Goal: Check status: Check status

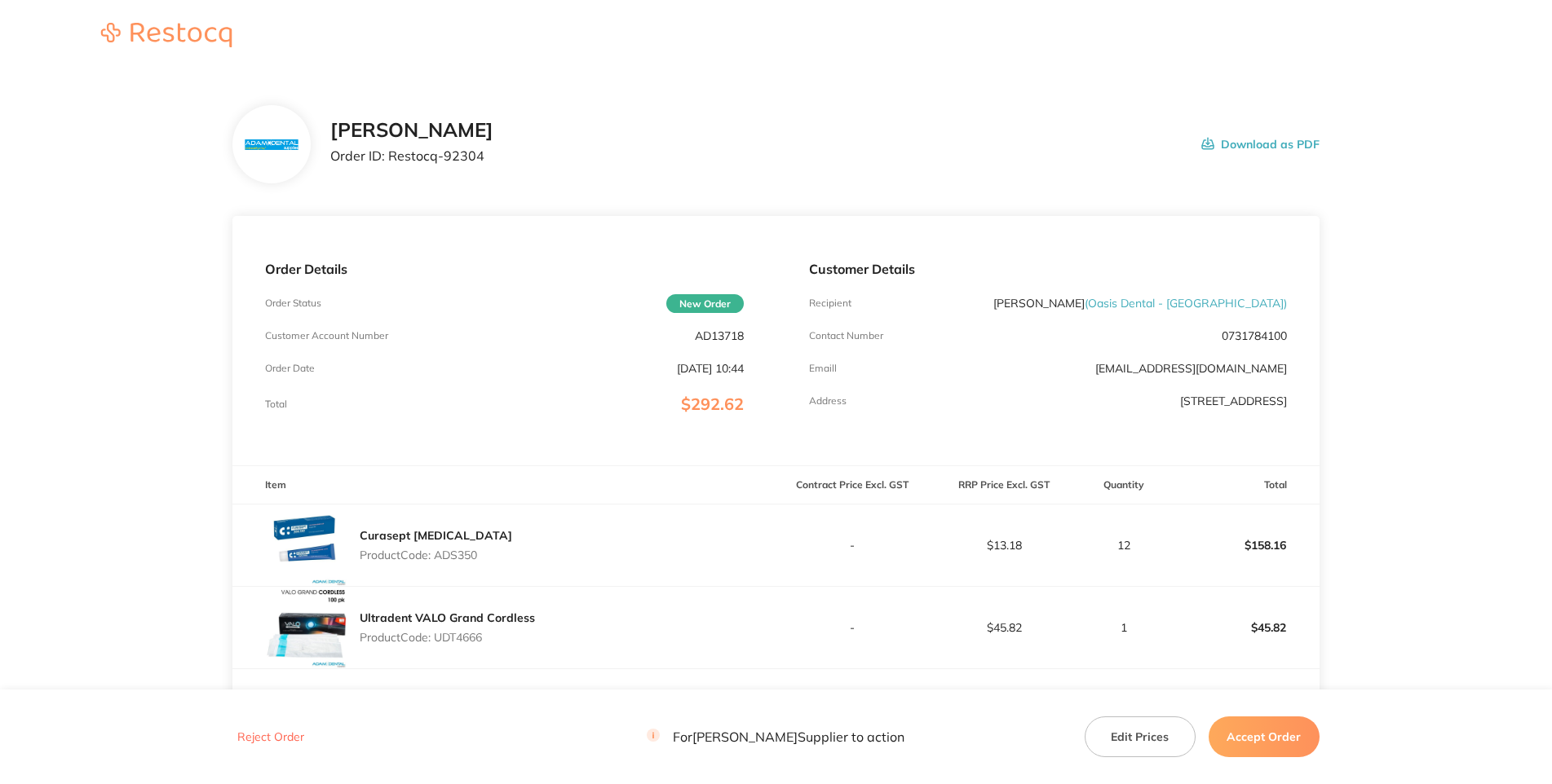
click at [711, 342] on p "AD13718" at bounding box center [719, 336] width 49 height 13
click at [971, 169] on div "[PERSON_NAME] Order ID: Restocq- 92304 Download as PDF" at bounding box center [825, 144] width 988 height 50
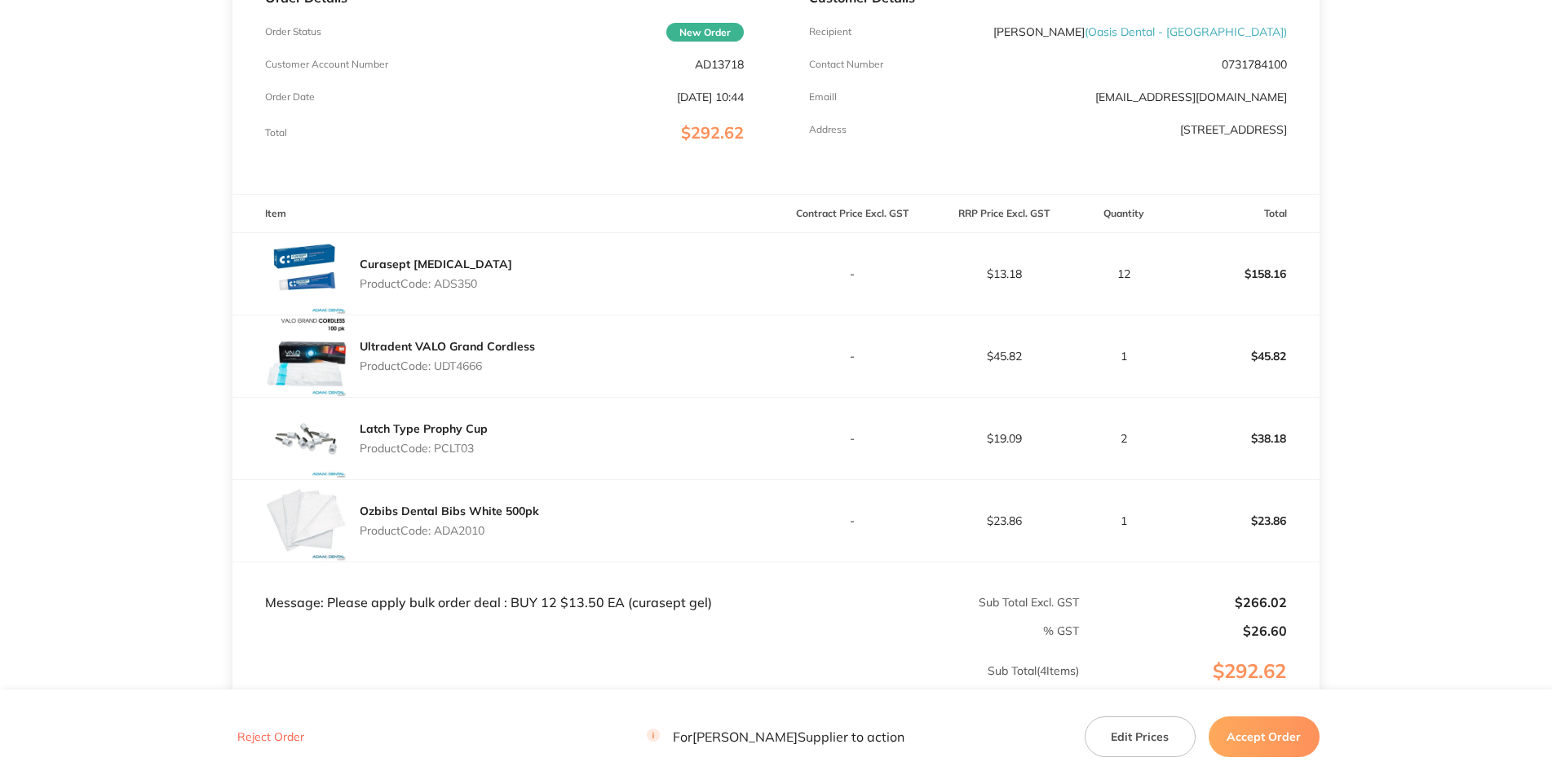
scroll to position [154, 0]
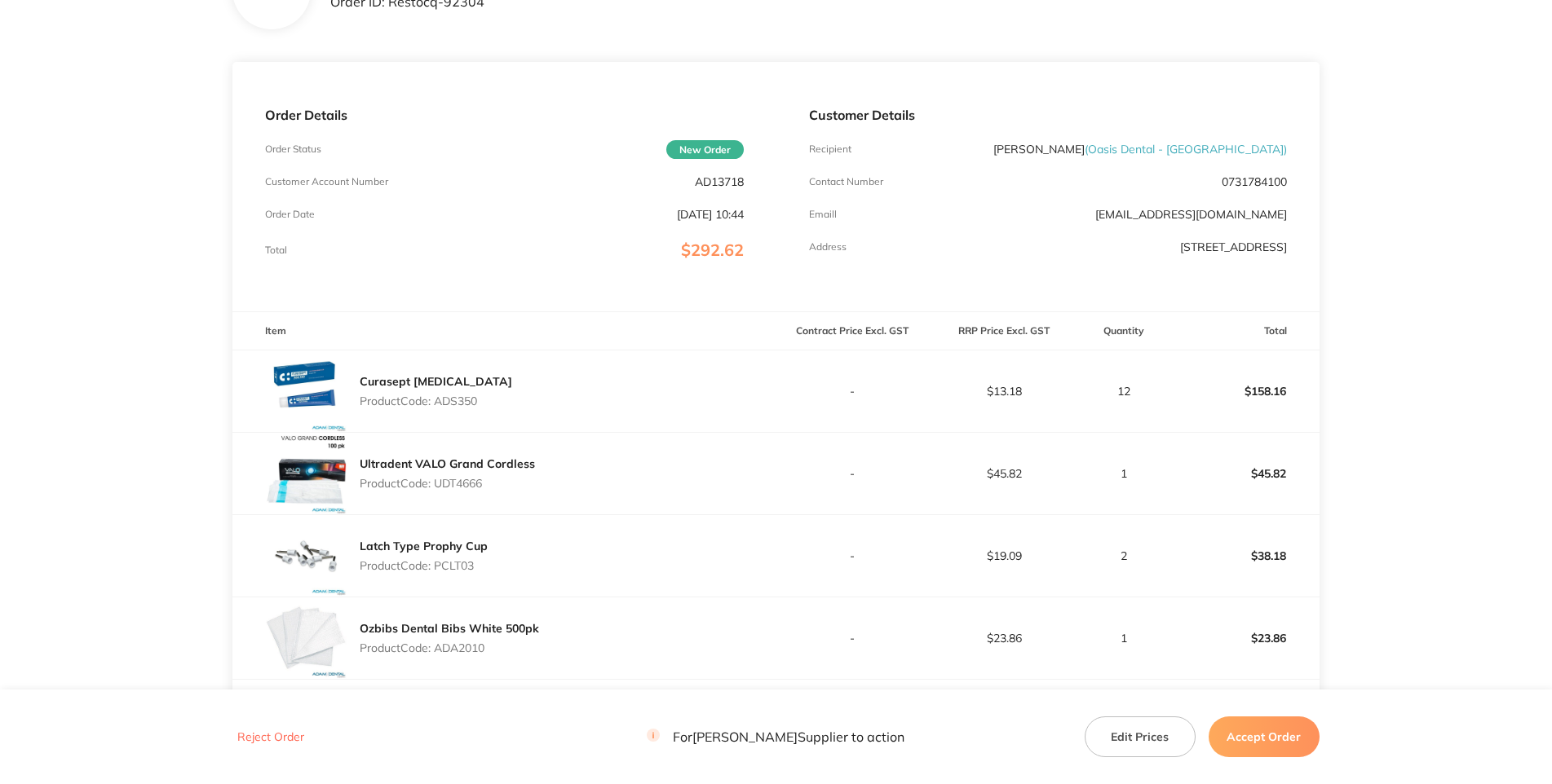
click at [1439, 403] on main "[PERSON_NAME] Dental Order ID: Restocq- 92304 Download as PDF Order Details Ord…" at bounding box center [776, 450] width 1552 height 1065
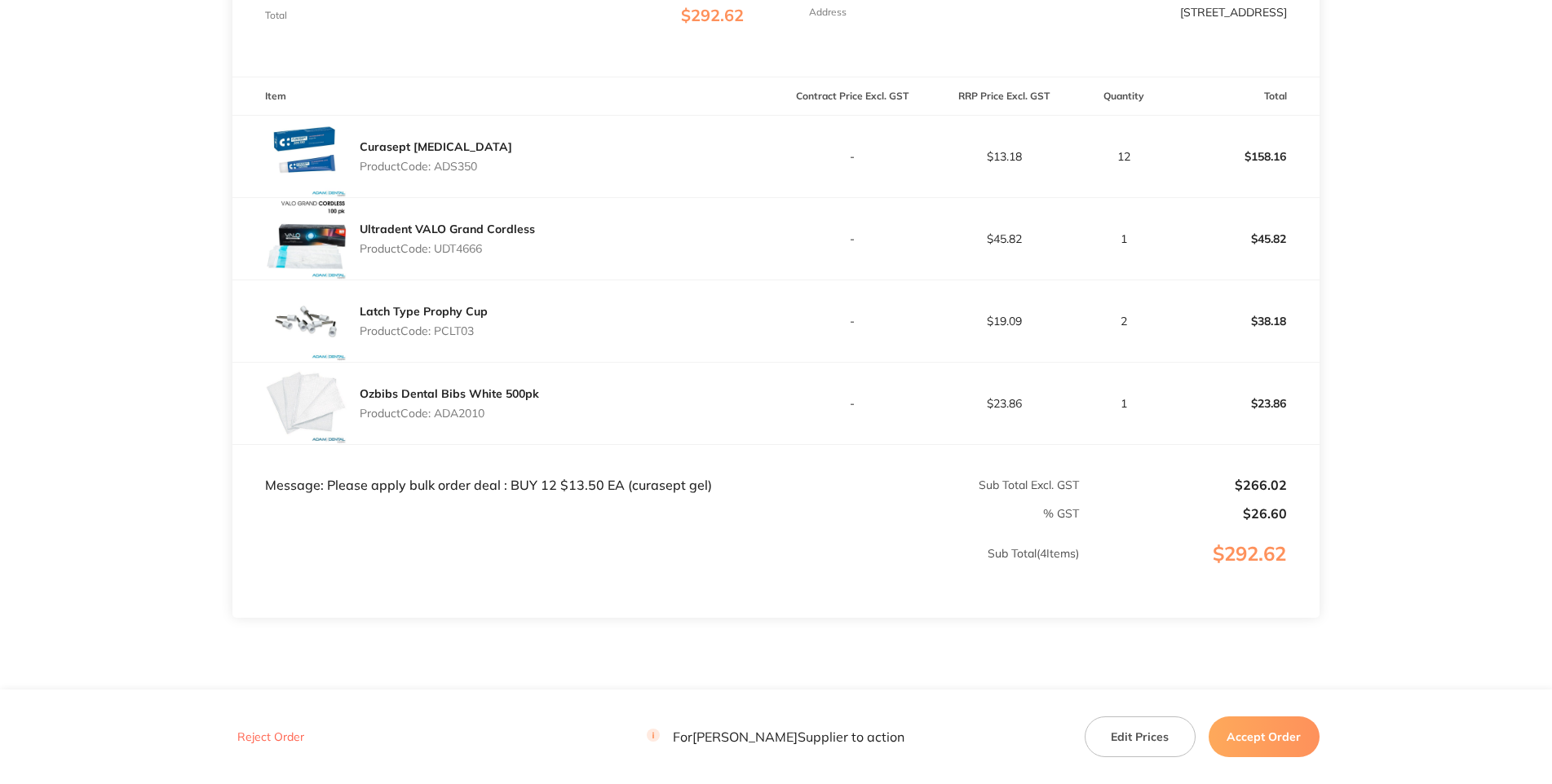
scroll to position [36, 0]
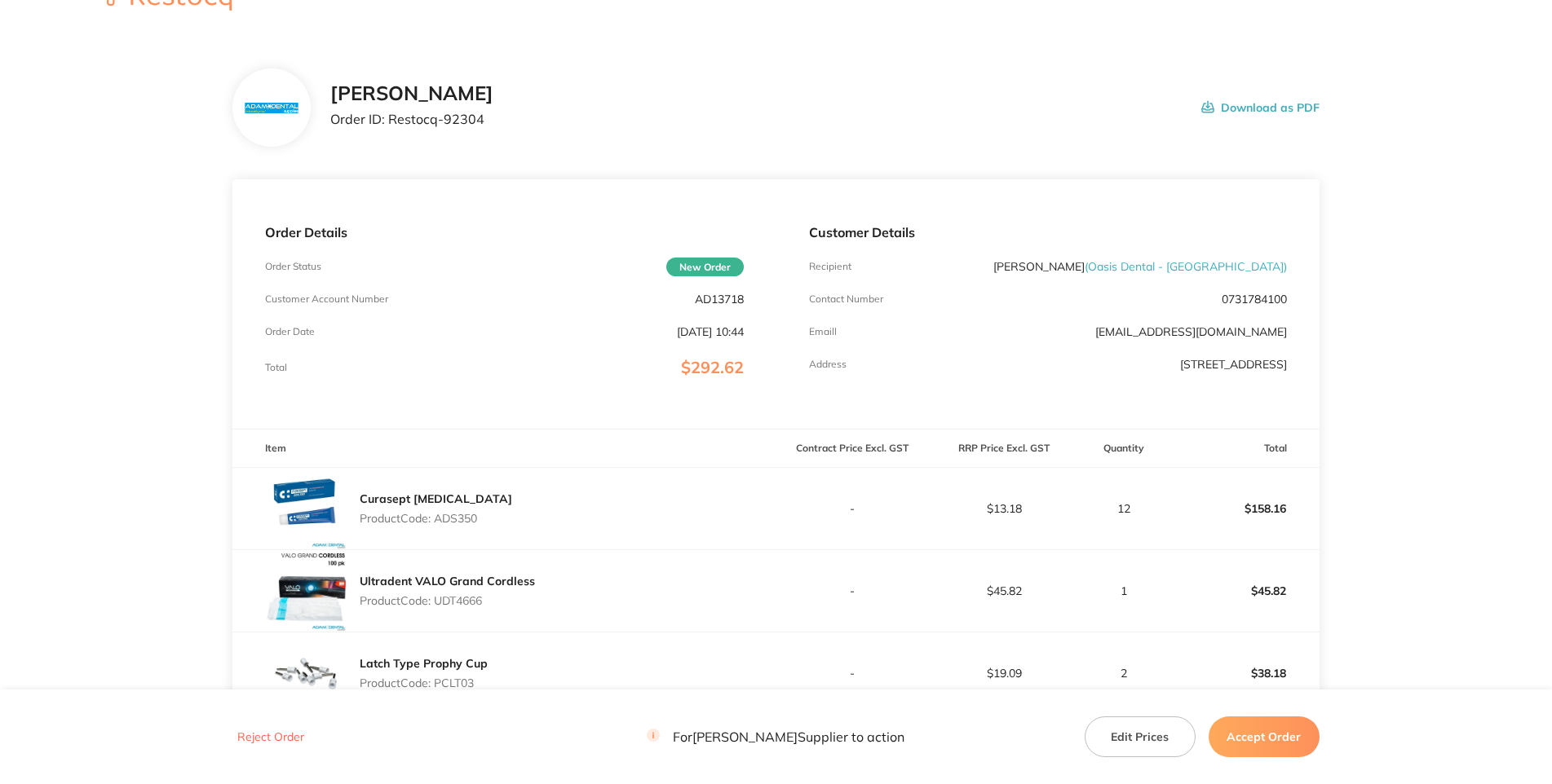
click at [588, 133] on div "[PERSON_NAME] Order ID: Restocq- 92304 Download as PDF" at bounding box center [825, 107] width 988 height 50
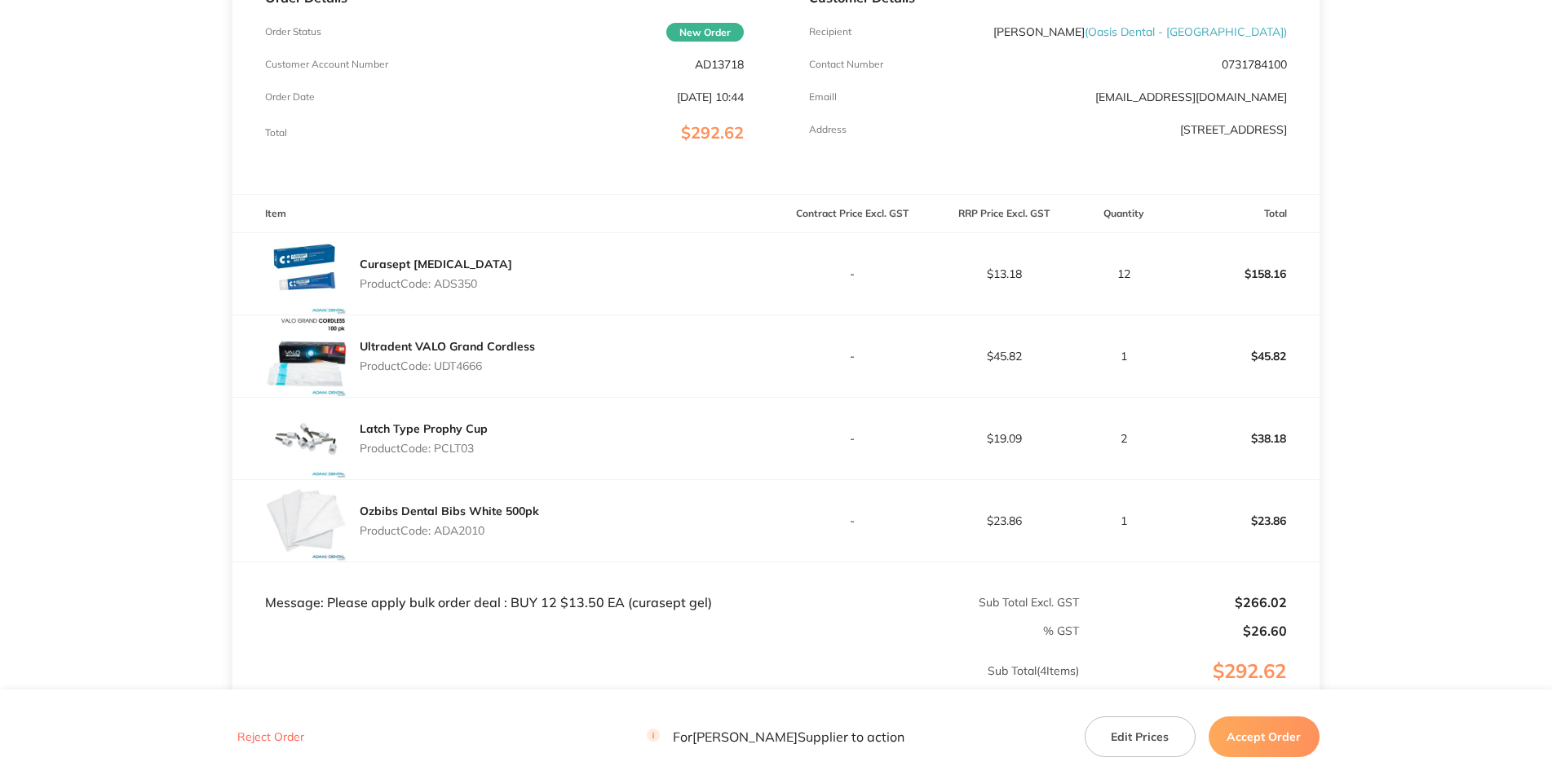
scroll to position [154, 0]
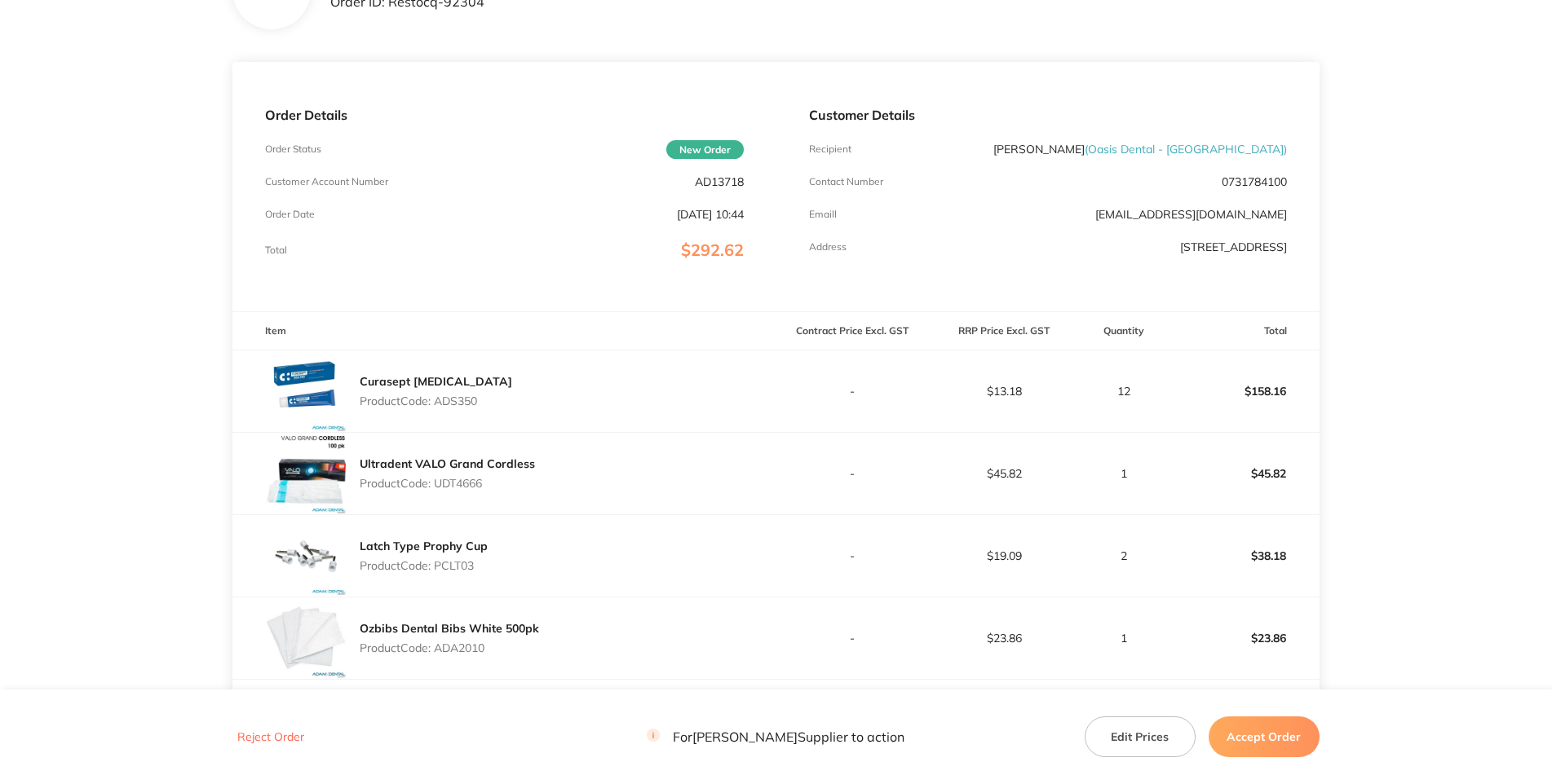
click at [1427, 354] on main "[PERSON_NAME] Dental Order ID: Restocq- 92304 Download as PDF Order Details Ord…" at bounding box center [776, 450] width 1552 height 1065
drag, startPoint x: 697, startPoint y: 268, endPoint x: 803, endPoint y: 265, distance: 106.0
click at [781, 268] on div "Order Details Order Status New Order Customer Account Number AD13718 Order Date…" at bounding box center [775, 187] width 1086 height 249
click at [883, 188] on p "Contact Number" at bounding box center [846, 182] width 74 height 12
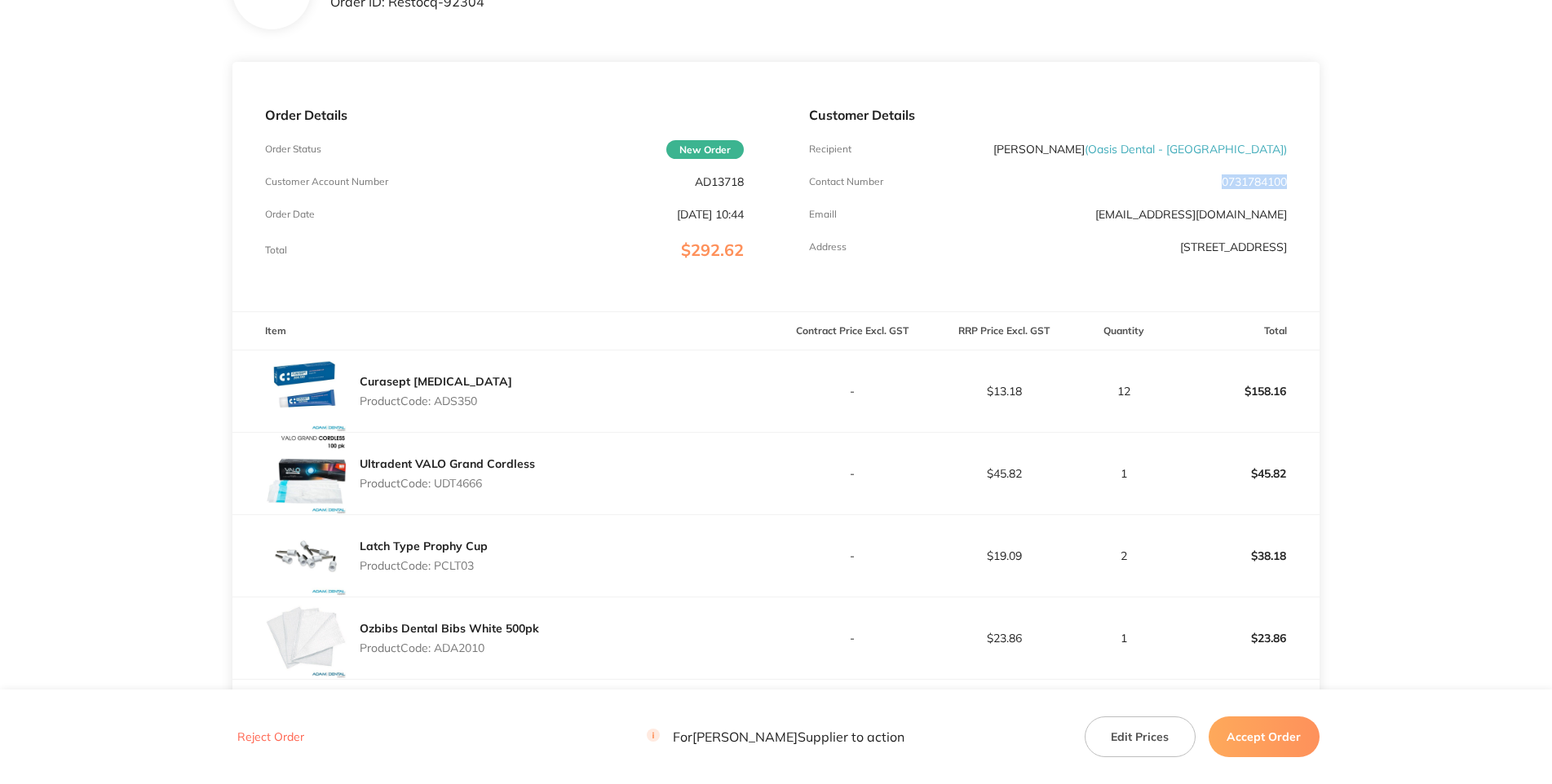
drag, startPoint x: 1289, startPoint y: 274, endPoint x: 1220, endPoint y: 273, distance: 69.0
click at [1220, 273] on div "Customer Details Recipient [PERSON_NAME] ( Oasis Dental - [GEOGRAPHIC_DATA] ) C…" at bounding box center [1047, 187] width 543 height 249
click at [1284, 188] on p "0731784100" at bounding box center [1254, 182] width 65 height 13
drag, startPoint x: 1289, startPoint y: 277, endPoint x: 1213, endPoint y: 276, distance: 76.0
click at [1213, 276] on div "Customer Details Recipient [PERSON_NAME] ( Oasis Dental - [GEOGRAPHIC_DATA] ) C…" at bounding box center [1047, 187] width 543 height 249
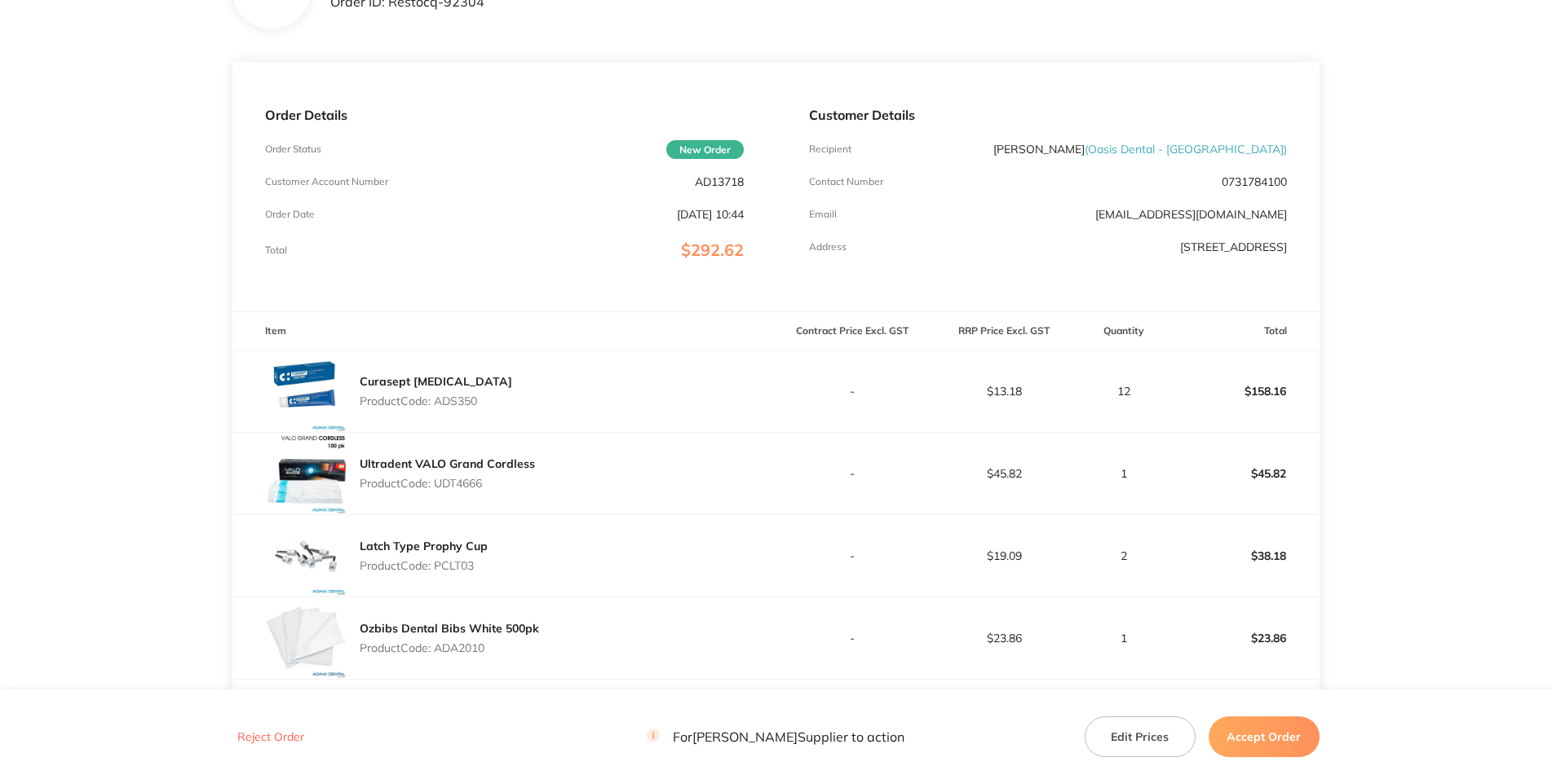
click at [1221, 188] on p "0731784100" at bounding box center [1254, 182] width 65 height 13
drag, startPoint x: 1069, startPoint y: 359, endPoint x: 1194, endPoint y: 363, distance: 125.1
click at [1194, 254] on p "[STREET_ADDRESS]" at bounding box center [1233, 247] width 107 height 13
click at [946, 311] on div "Customer Details Recipient [PERSON_NAME] ( Oasis Dental - [GEOGRAPHIC_DATA] ) C…" at bounding box center [1047, 187] width 543 height 249
click at [1295, 311] on div "Customer Details Recipient [PERSON_NAME] ( Oasis Dental - [GEOGRAPHIC_DATA] ) C…" at bounding box center [1047, 187] width 543 height 249
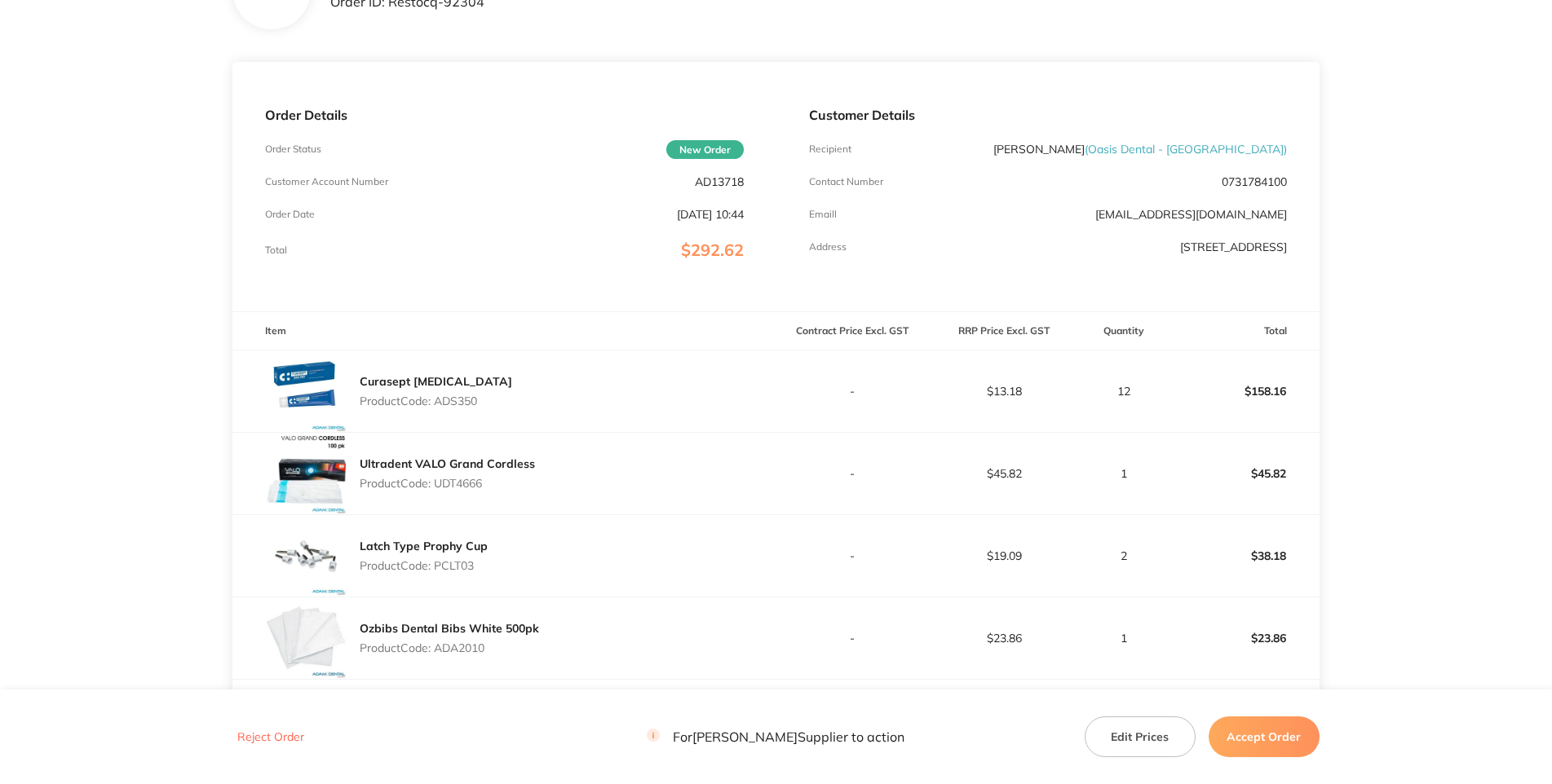
click at [1307, 311] on div "Customer Details Recipient [PERSON_NAME] ( Oasis Dental - [GEOGRAPHIC_DATA] ) C…" at bounding box center [1047, 187] width 543 height 249
drag, startPoint x: 1279, startPoint y: 318, endPoint x: 1113, endPoint y: 313, distance: 166.1
click at [1113, 311] on div "Customer Details Recipient [PERSON_NAME] ( Oasis Dental - [GEOGRAPHIC_DATA] ) C…" at bounding box center [1047, 187] width 543 height 249
click at [1278, 188] on p "0731784100" at bounding box center [1254, 182] width 65 height 13
drag, startPoint x: 1306, startPoint y: 269, endPoint x: 1218, endPoint y: 273, distance: 88.1
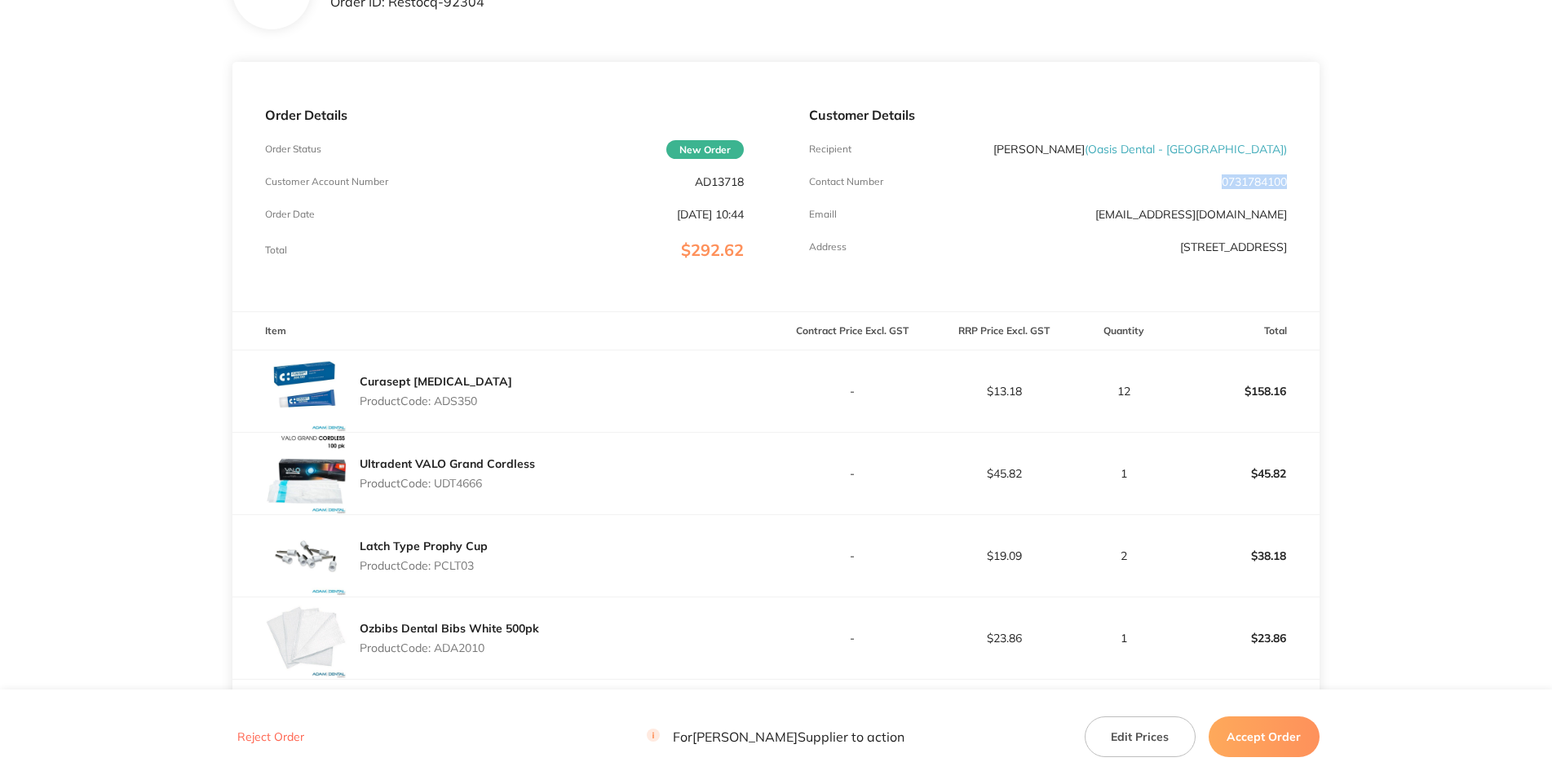
click at [1218, 273] on div "Customer Details Recipient [PERSON_NAME] ( Oasis Dental - [GEOGRAPHIC_DATA] ) C…" at bounding box center [1047, 187] width 543 height 249
click at [883, 188] on p "Contact Number" at bounding box center [846, 182] width 74 height 12
drag, startPoint x: 1146, startPoint y: 232, endPoint x: 1141, endPoint y: 276, distance: 44.3
click at [1060, 155] on p "[PERSON_NAME] ( Oasis Dental - [GEOGRAPHIC_DATA] )" at bounding box center [1140, 150] width 293 height 13
click at [994, 300] on div "Customer Details Recipient [PERSON_NAME] ( Oasis Dental - [GEOGRAPHIC_DATA] ) C…" at bounding box center [1047, 187] width 543 height 249
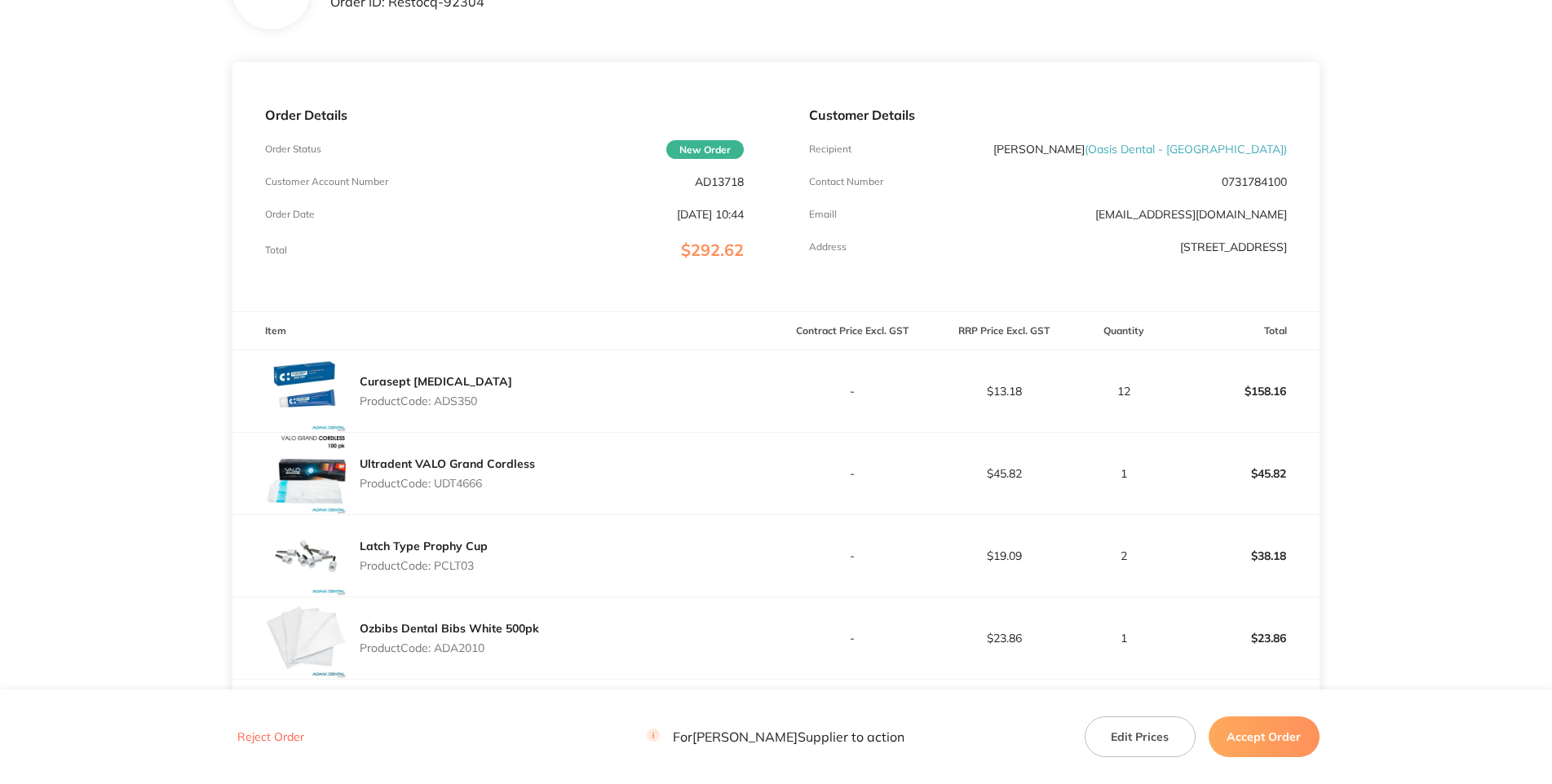
click at [704, 188] on p "AD13718" at bounding box center [719, 182] width 49 height 13
click at [586, 311] on div "Order Details Order Status New Order Customer Account Number AD13718 Order Date…" at bounding box center [503, 187] width 543 height 249
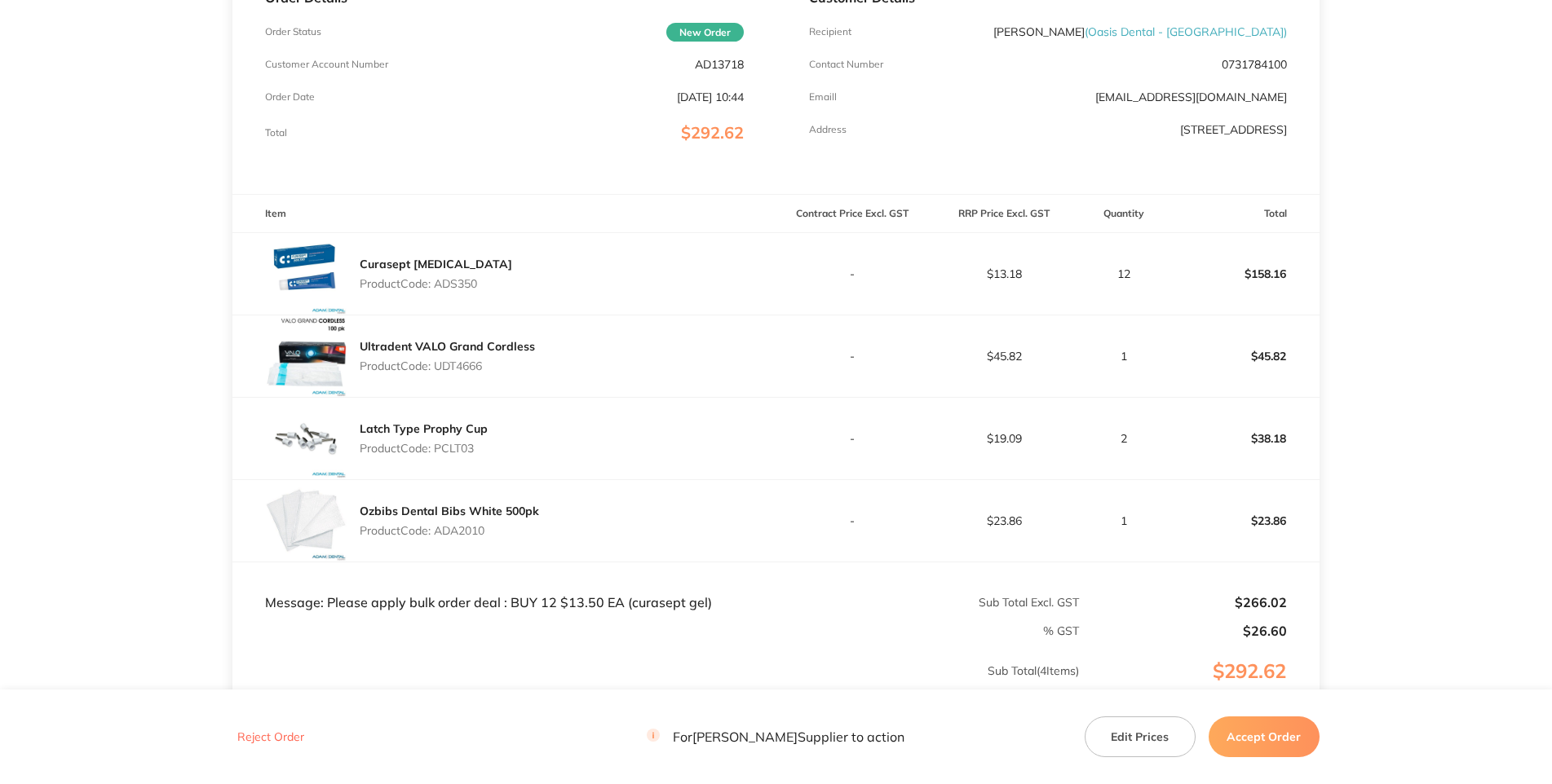
click at [681, 142] on p "$292.62" at bounding box center [712, 132] width 63 height 19
click at [730, 164] on div "Order Details Order Status New Order Customer Account Number AD13718 Order Date…" at bounding box center [503, 69] width 543 height 249
click at [729, 71] on p "AD13718" at bounding box center [719, 64] width 49 height 13
click at [681, 142] on p "$292.62" at bounding box center [712, 132] width 63 height 19
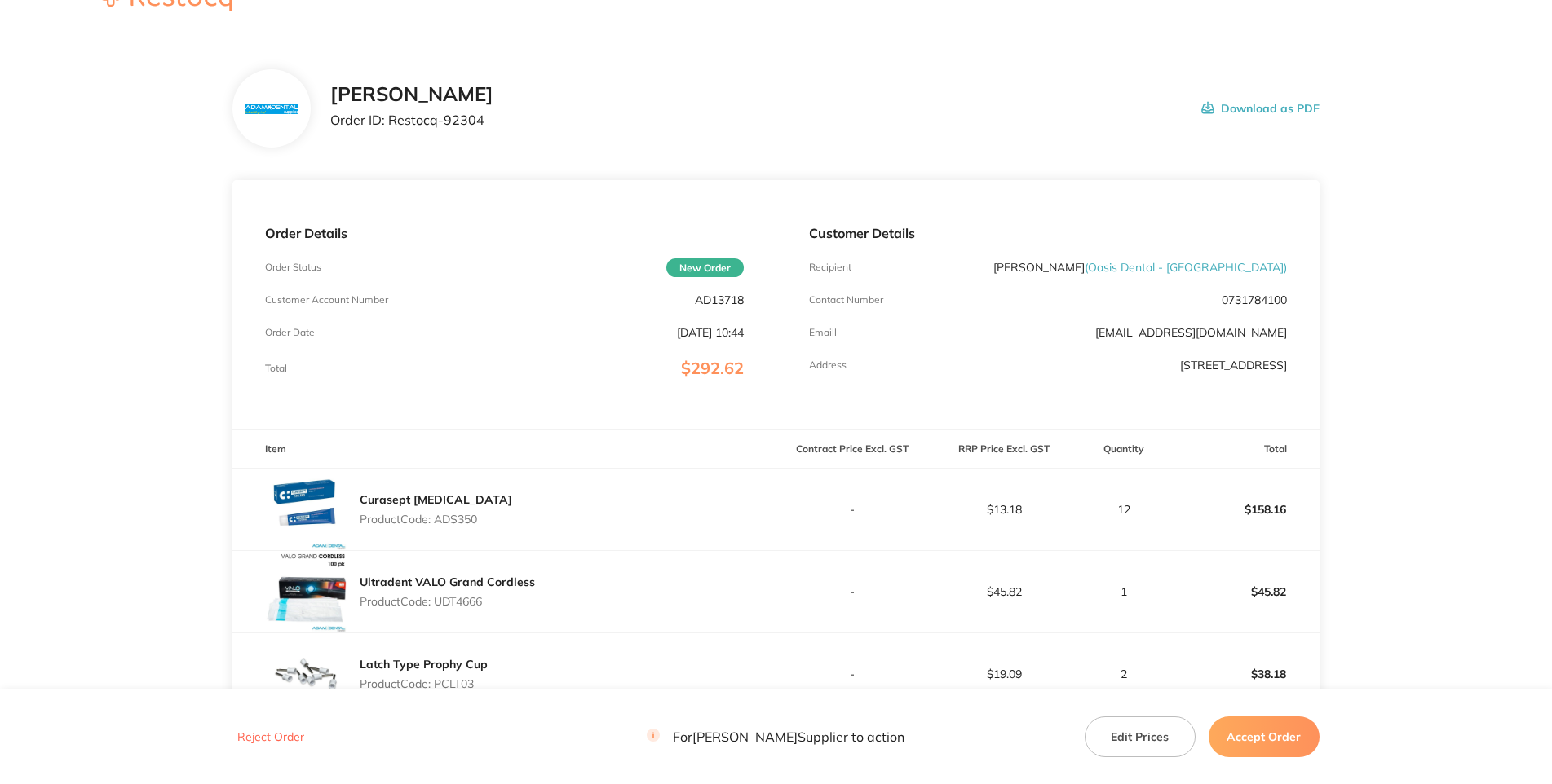
scroll to position [0, 0]
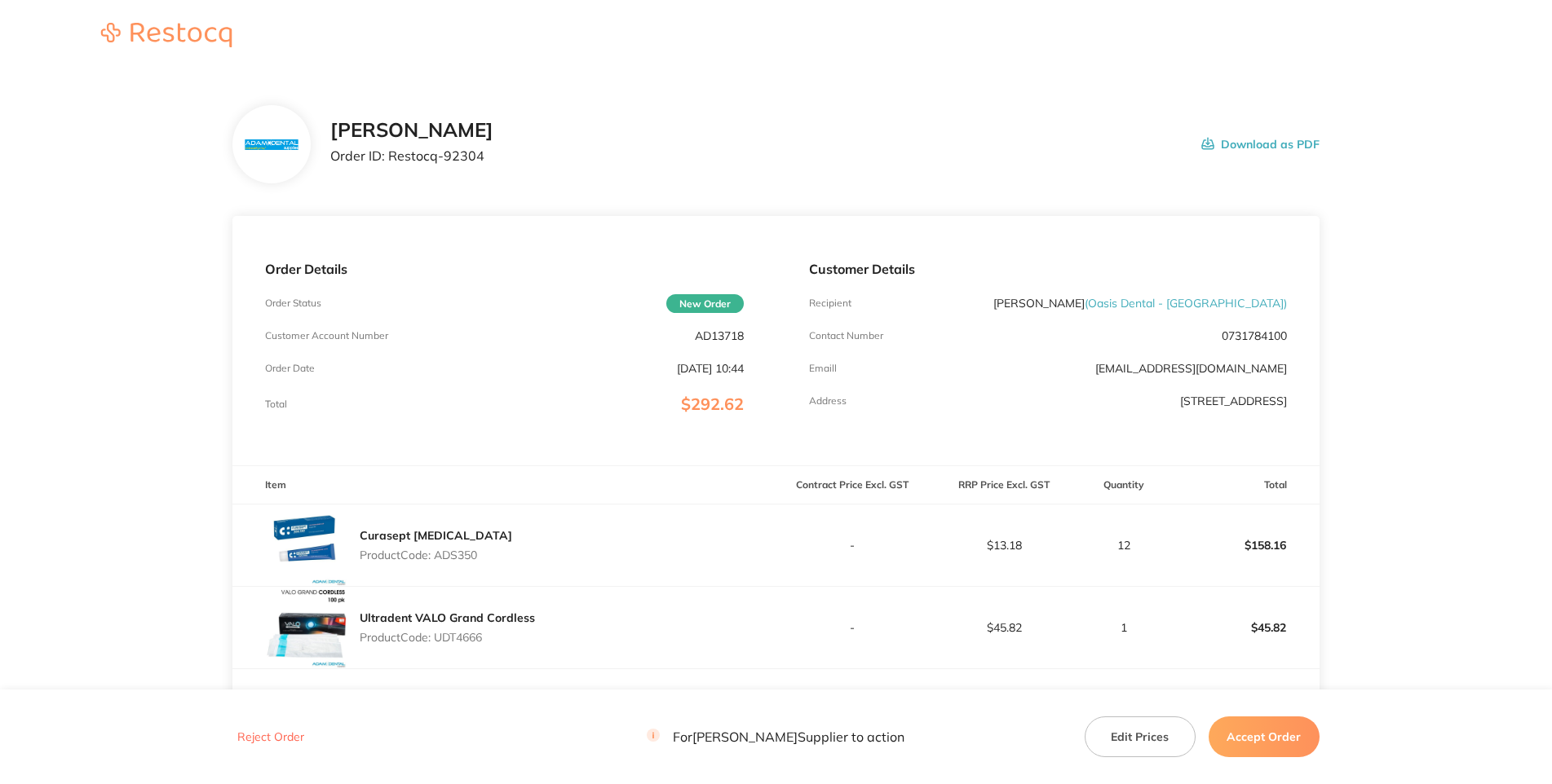
click at [622, 145] on div "[PERSON_NAME] Order ID: Restocq- 92304 Download as PDF" at bounding box center [775, 144] width 1086 height 78
click at [726, 154] on div "[PERSON_NAME] Order ID: Restocq- 92304 Download as PDF" at bounding box center [775, 144] width 1086 height 78
click at [1267, 342] on p "0731784100" at bounding box center [1254, 336] width 65 height 13
click at [1337, 259] on main "[PERSON_NAME] Dental Order ID: Restocq- 92304 Download as PDF Order Details Ord…" at bounding box center [776, 605] width 1552 height 1065
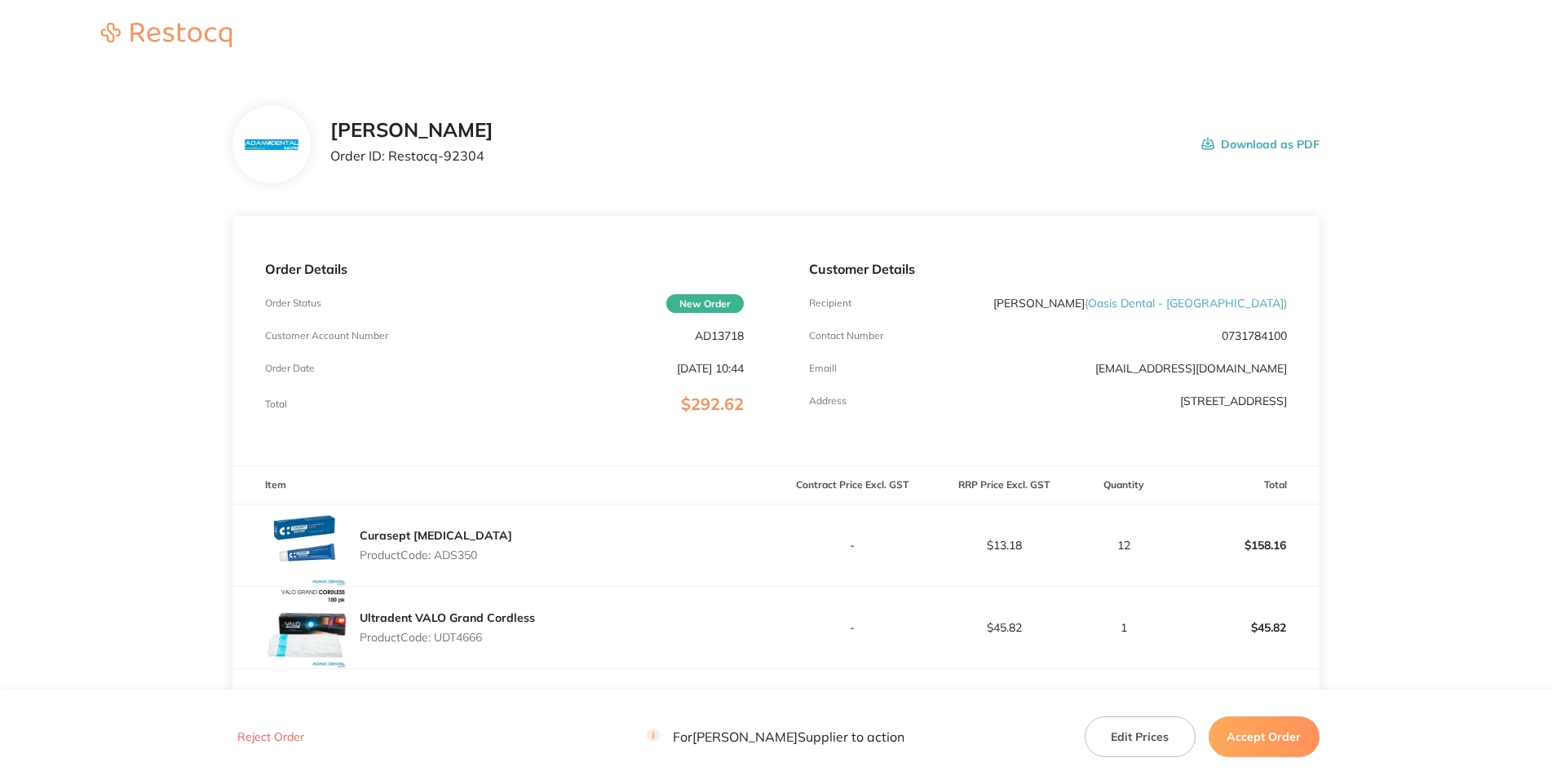
scroll to position [352, 0]
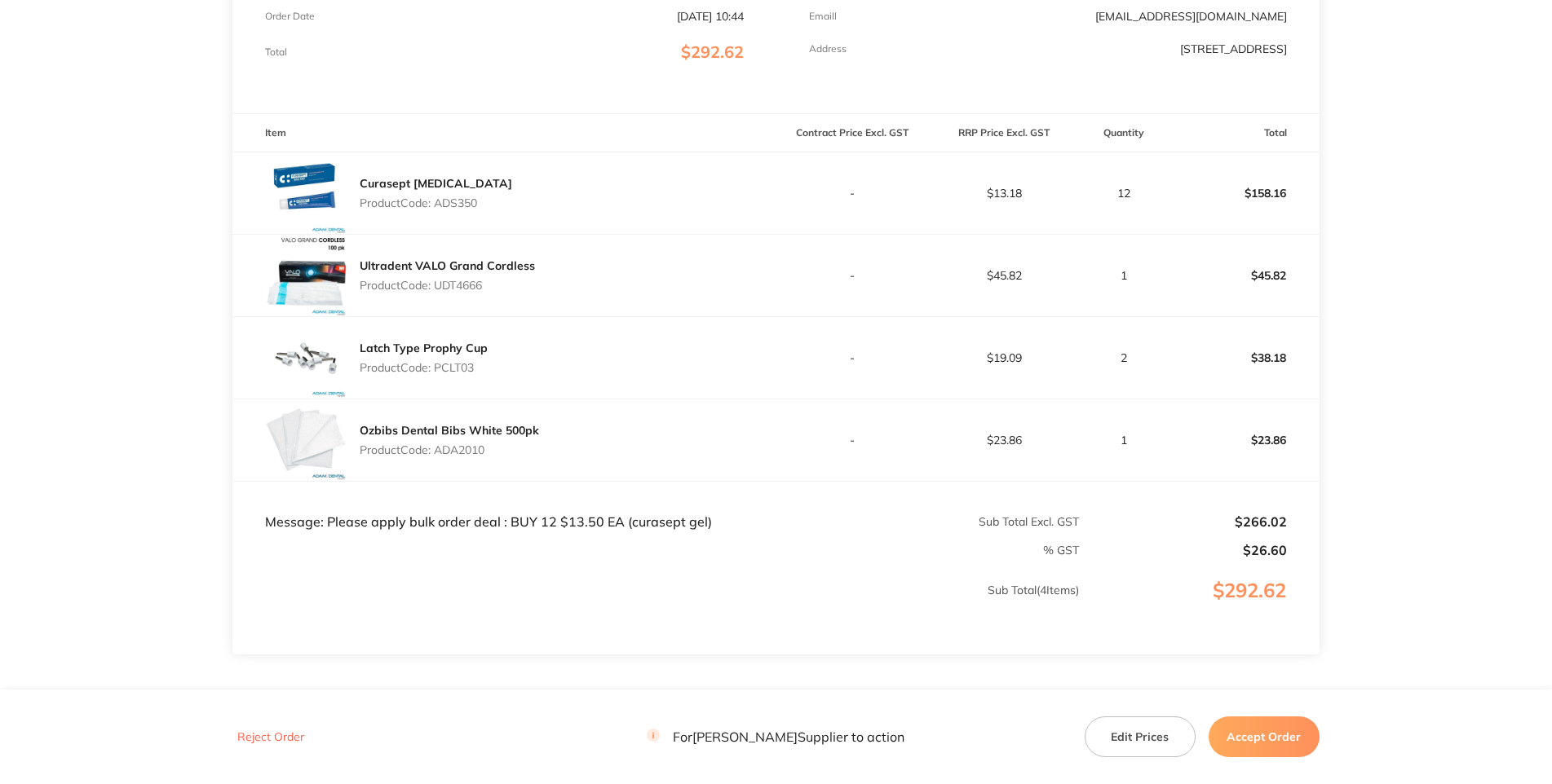
click at [1397, 435] on main "[PERSON_NAME] Dental Order ID: Restocq- 92304 Download as PDF Order Details Ord…" at bounding box center [776, 253] width 1552 height 1065
click at [1442, 230] on main "[PERSON_NAME] Dental Order ID: Restocq- 92304 Download as PDF Order Details Ord…" at bounding box center [776, 253] width 1552 height 1065
click at [1430, 387] on main "[PERSON_NAME] Dental Order ID: Restocq- 92304 Download as PDF Order Details Ord…" at bounding box center [776, 253] width 1552 height 1065
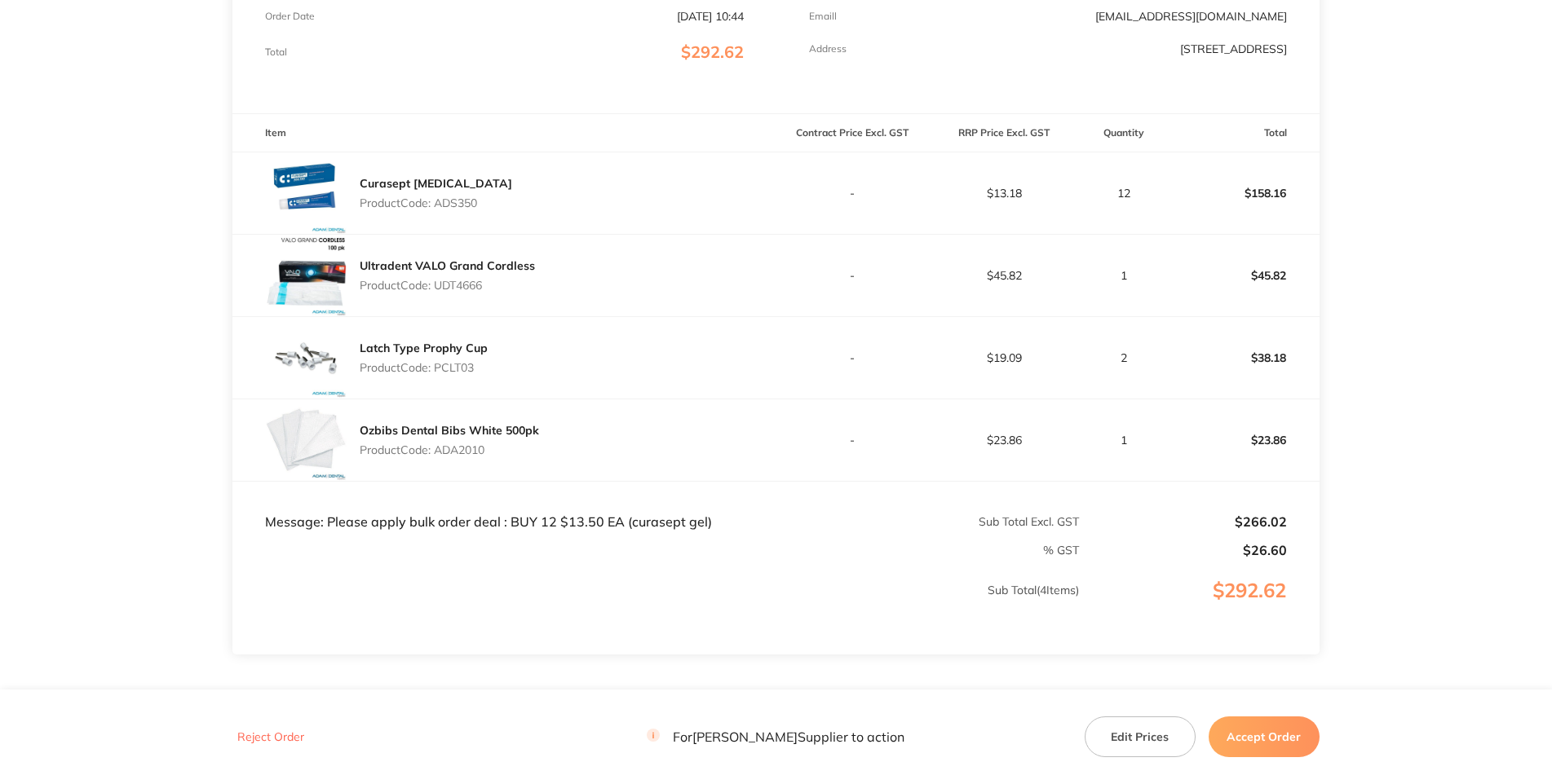
scroll to position [235, 0]
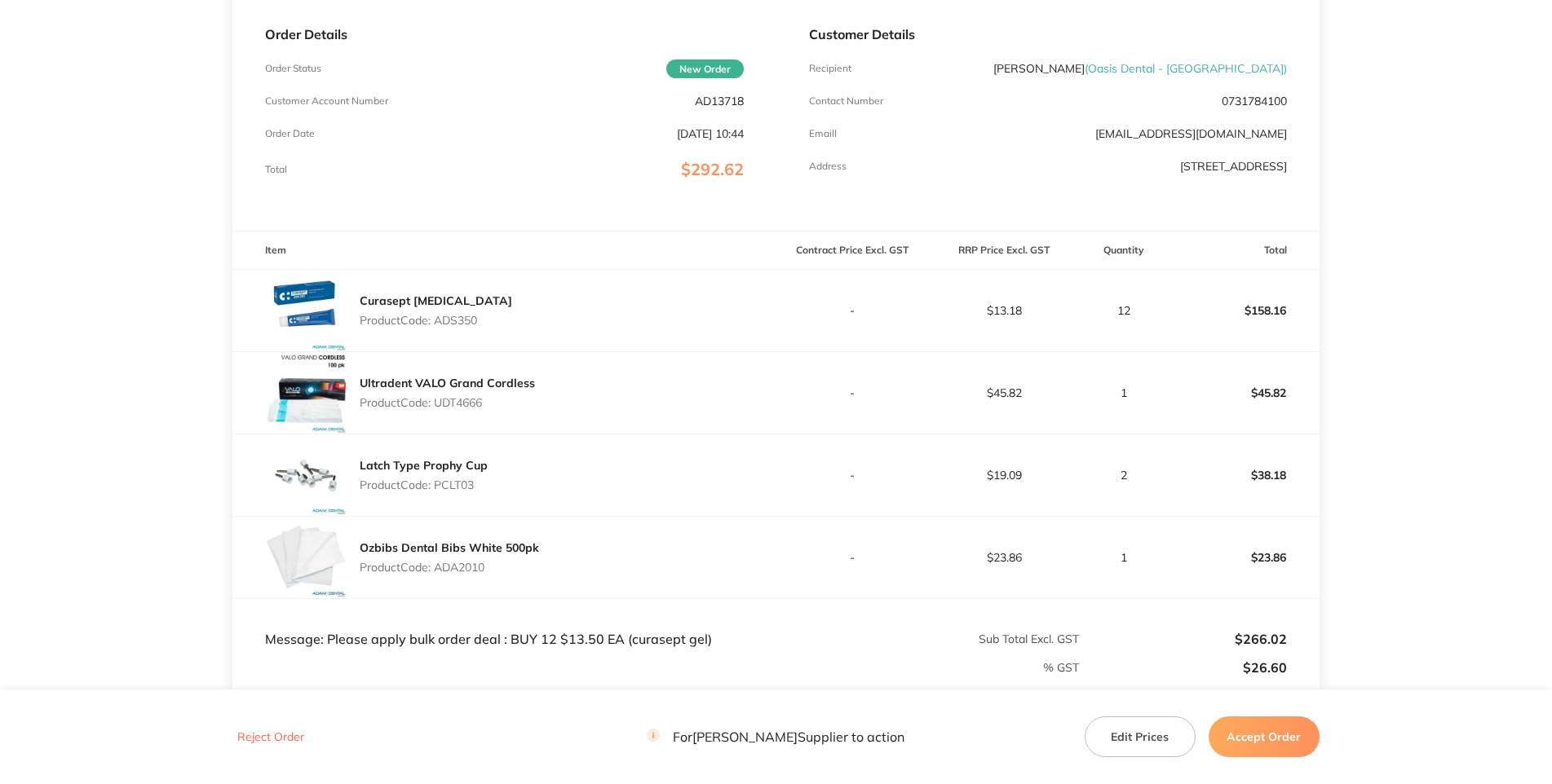
click at [287, 175] on p "Total" at bounding box center [276, 169] width 22 height 12
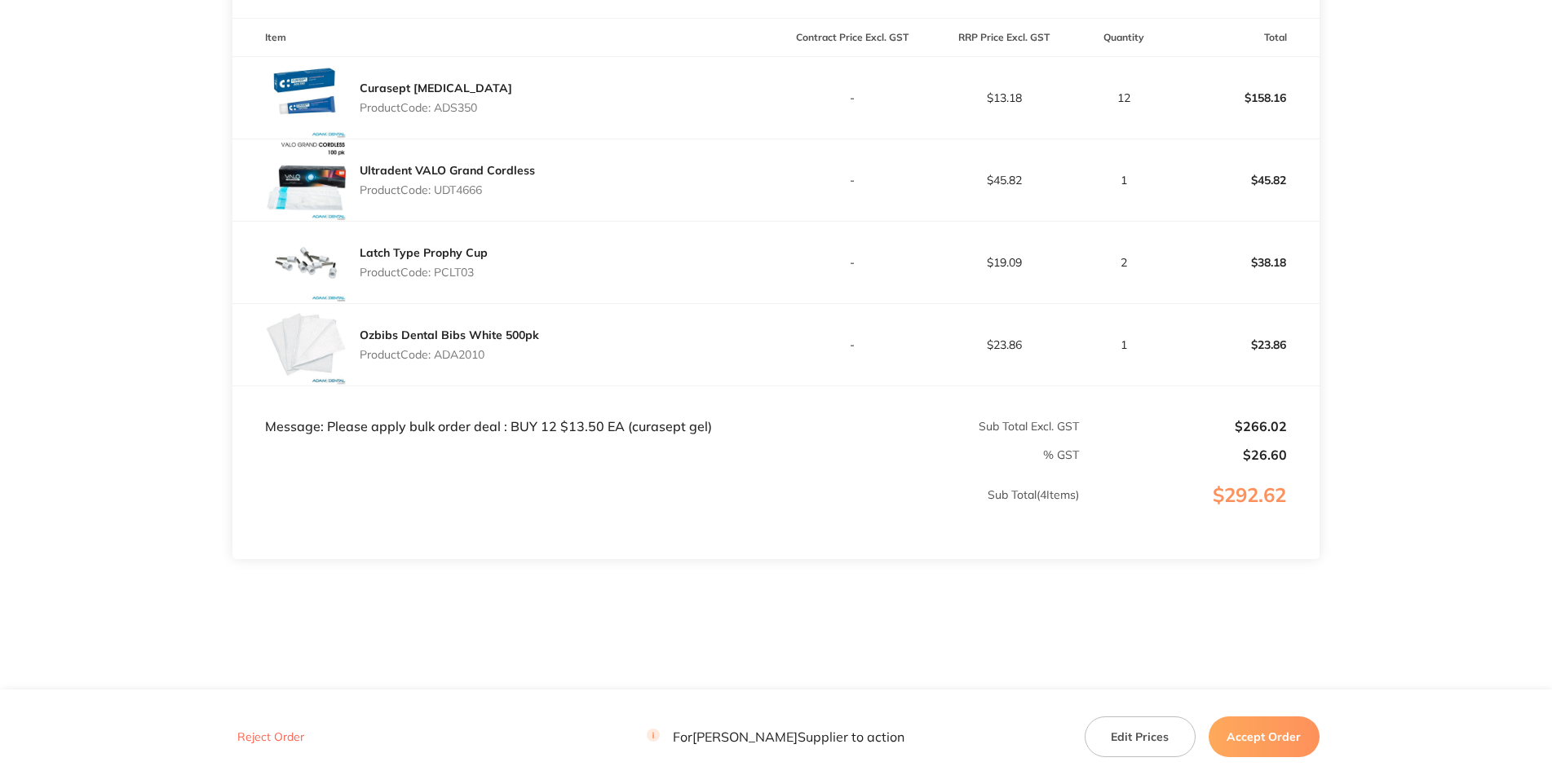
scroll to position [154, 0]
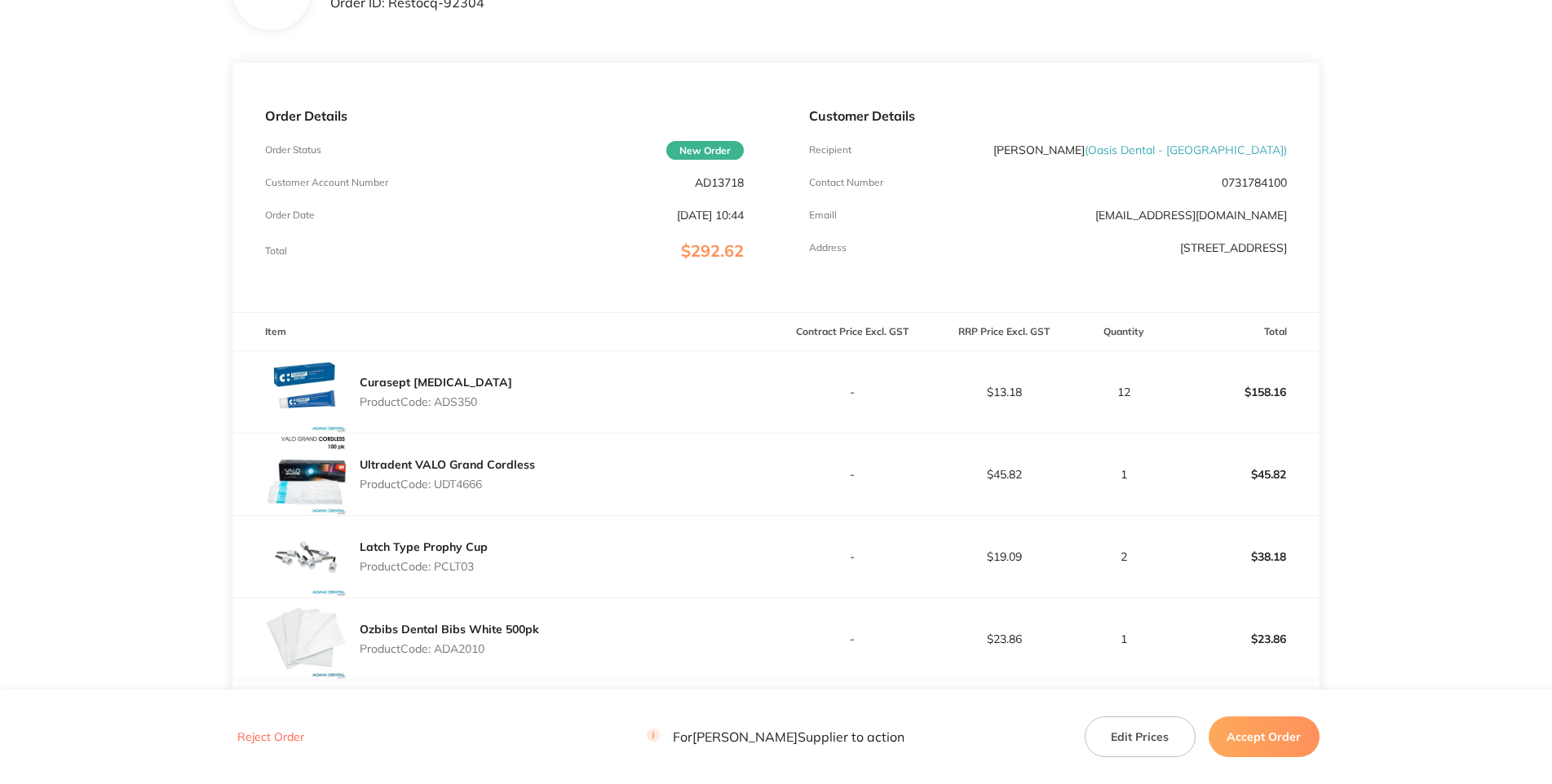
drag, startPoint x: 792, startPoint y: 119, endPoint x: 238, endPoint y: 210, distance: 561.4
click at [792, 118] on section "[PERSON_NAME] Dental Order ID: Restocq- 92304 Download as PDF Order Details Ord…" at bounding box center [775, 451] width 1086 height 1065
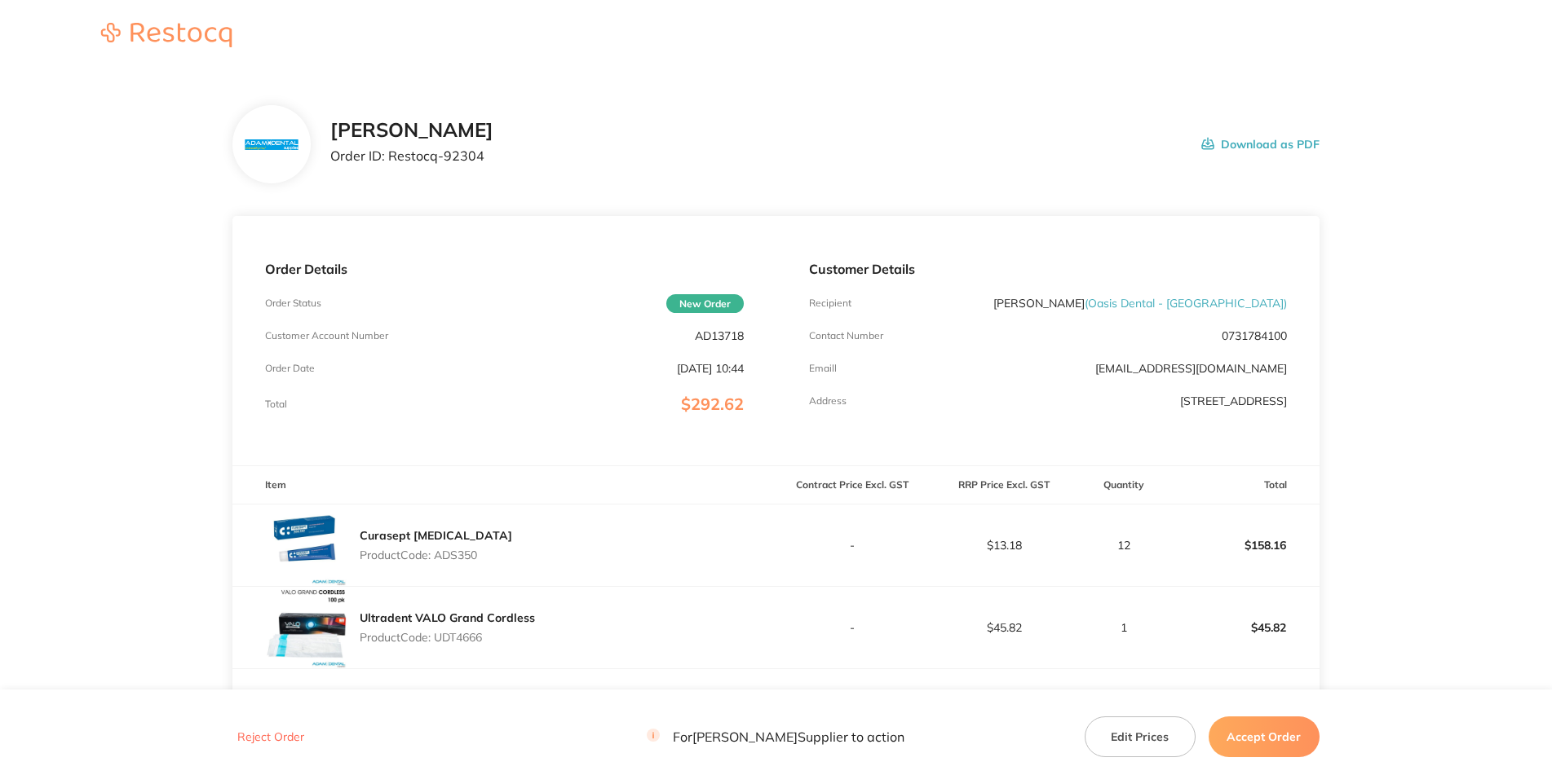
click at [707, 342] on p "AD13718" at bounding box center [719, 336] width 49 height 13
click at [88, 561] on main "[PERSON_NAME] Dental Order ID: Restocq- 92304 Download as PDF Order Details Ord…" at bounding box center [776, 605] width 1552 height 1065
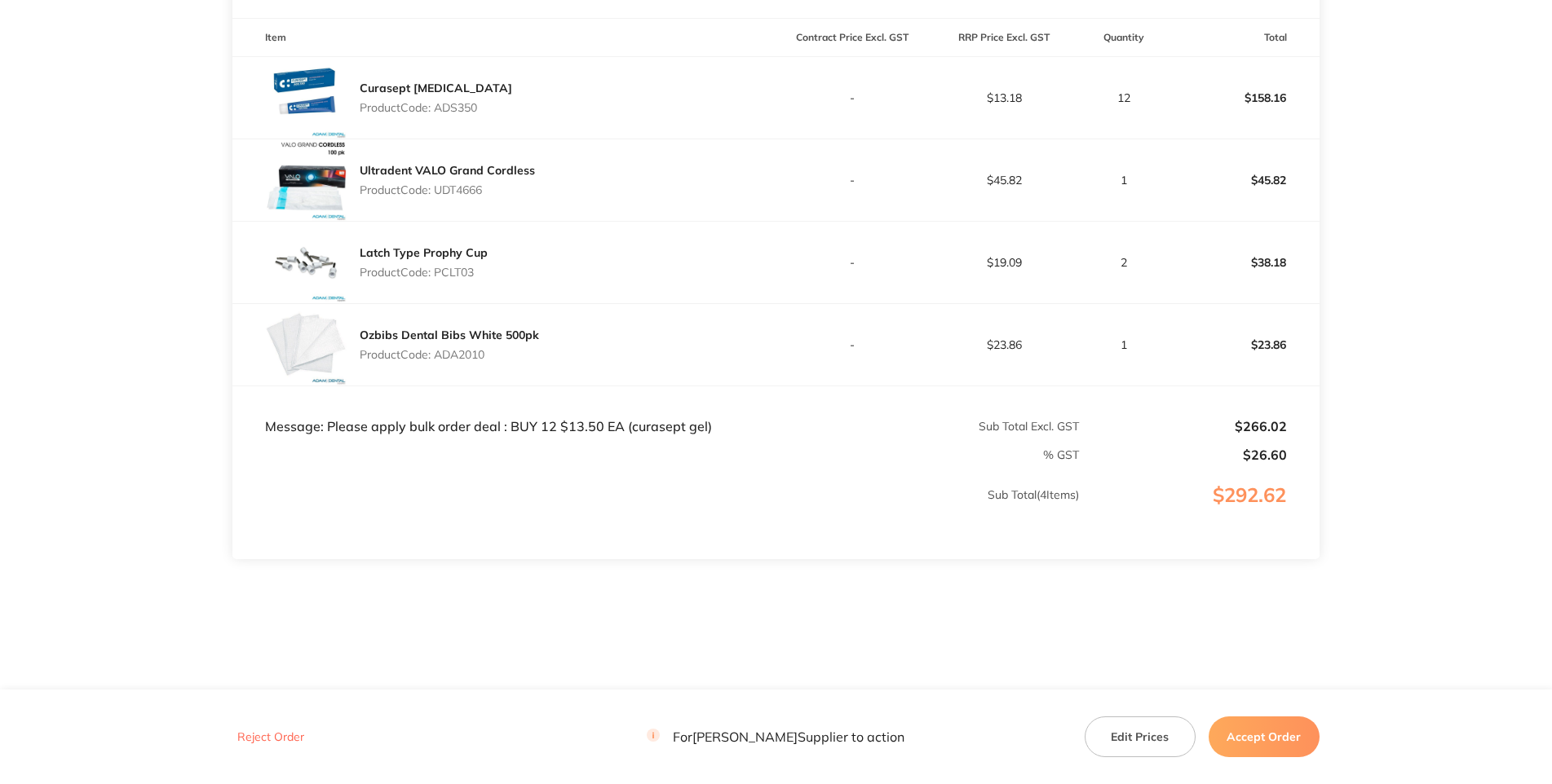
scroll to position [471, 0]
click at [469, 114] on p "Product Code: ADS350" at bounding box center [436, 107] width 153 height 13
click at [459, 197] on p "Product Code: UDT4666" at bounding box center [447, 190] width 175 height 13
click at [460, 197] on p "Product Code: UDT4666" at bounding box center [447, 190] width 175 height 13
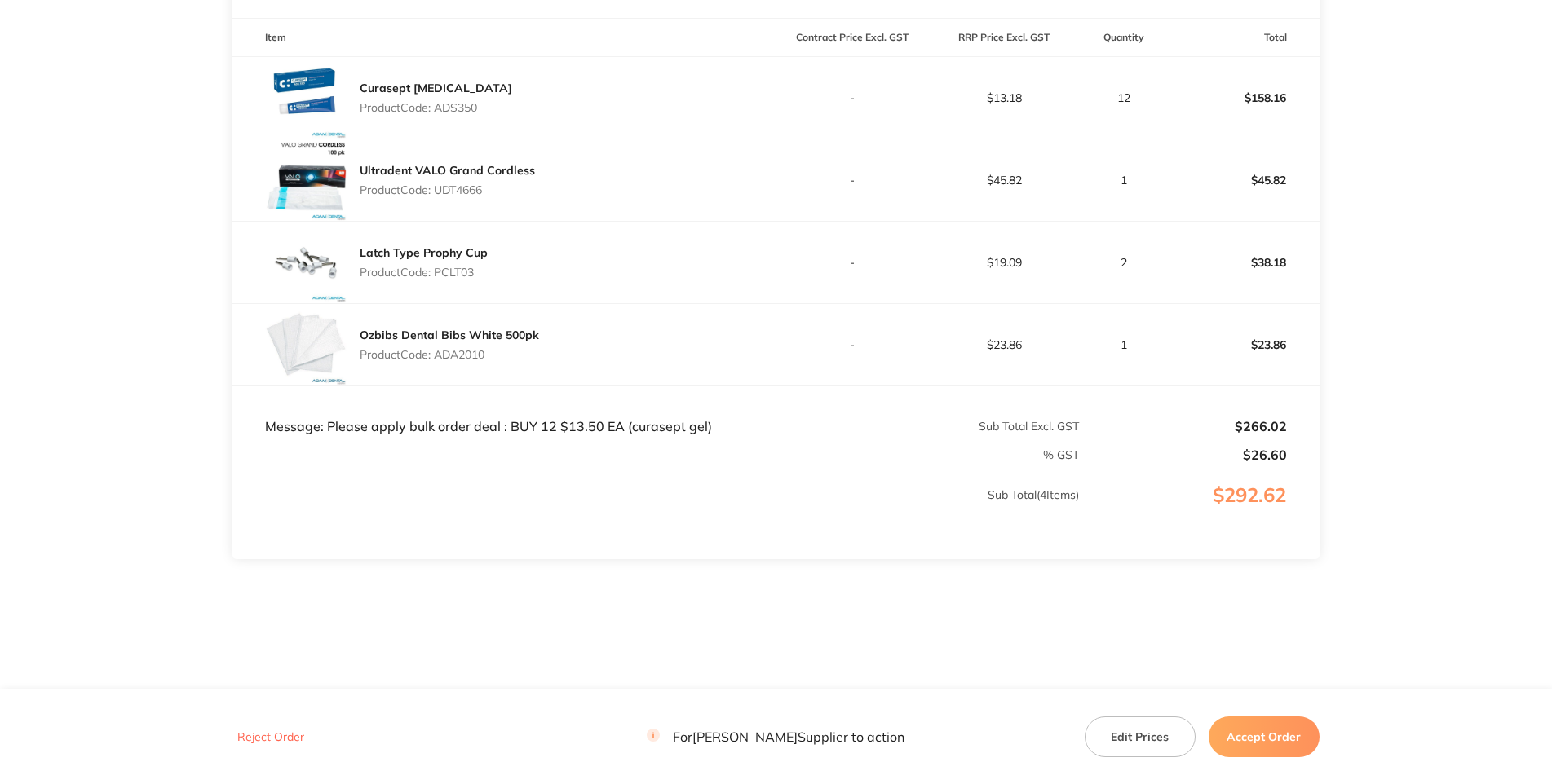
click at [446, 278] on p "Product Code: PCLT03" at bounding box center [423, 273] width 128 height 13
click at [445, 278] on p "Product Code: PCLT03" at bounding box center [423, 273] width 128 height 13
click at [454, 361] on p "Product Code: ADA2010" at bounding box center [449, 354] width 179 height 13
click at [1507, 307] on main "[PERSON_NAME] Dental Order ID: Restocq- 92304 Download as PDF Order Details Ord…" at bounding box center [776, 157] width 1552 height 1065
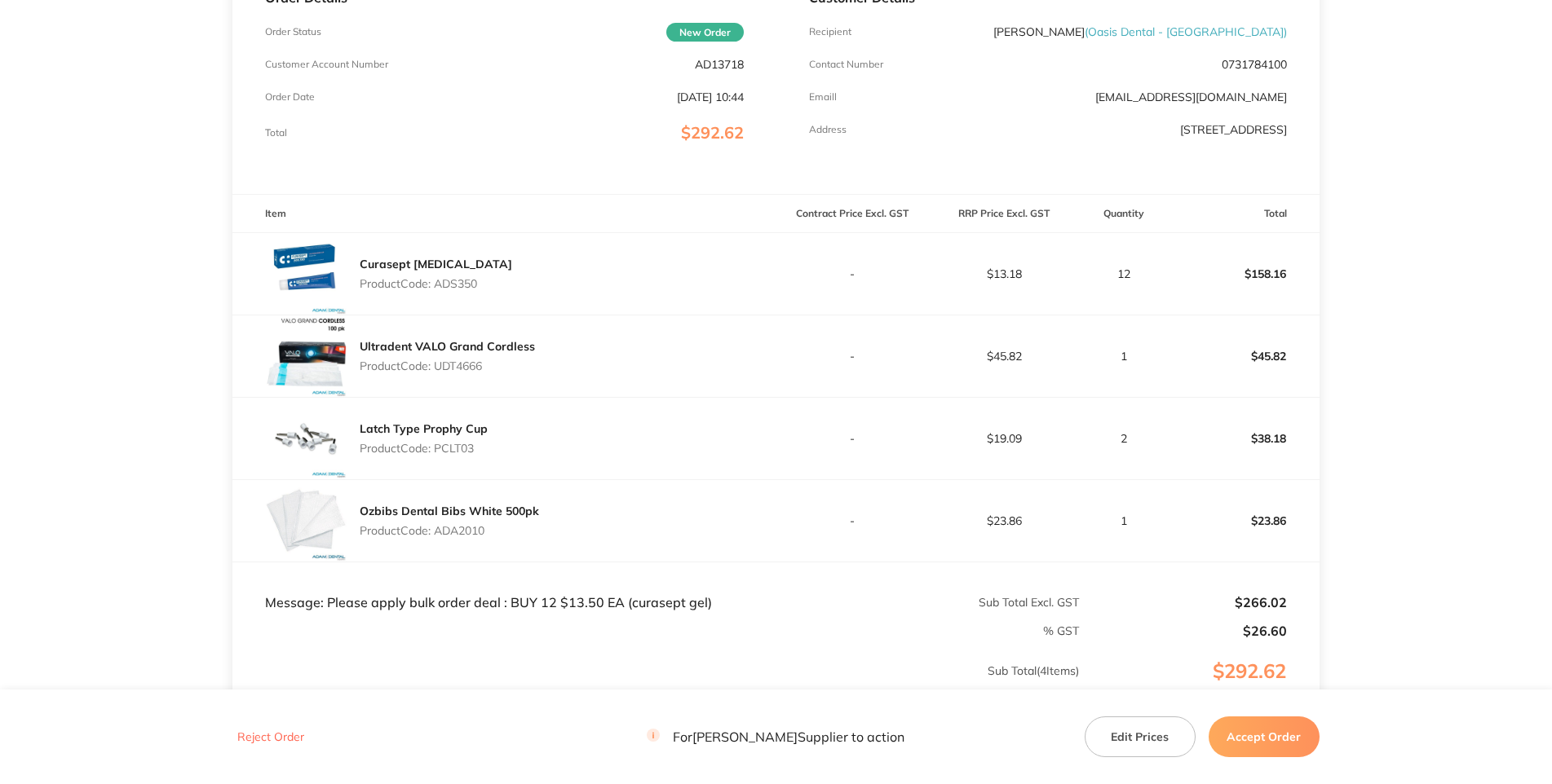
scroll to position [0, 0]
